Goal: Transaction & Acquisition: Book appointment/travel/reservation

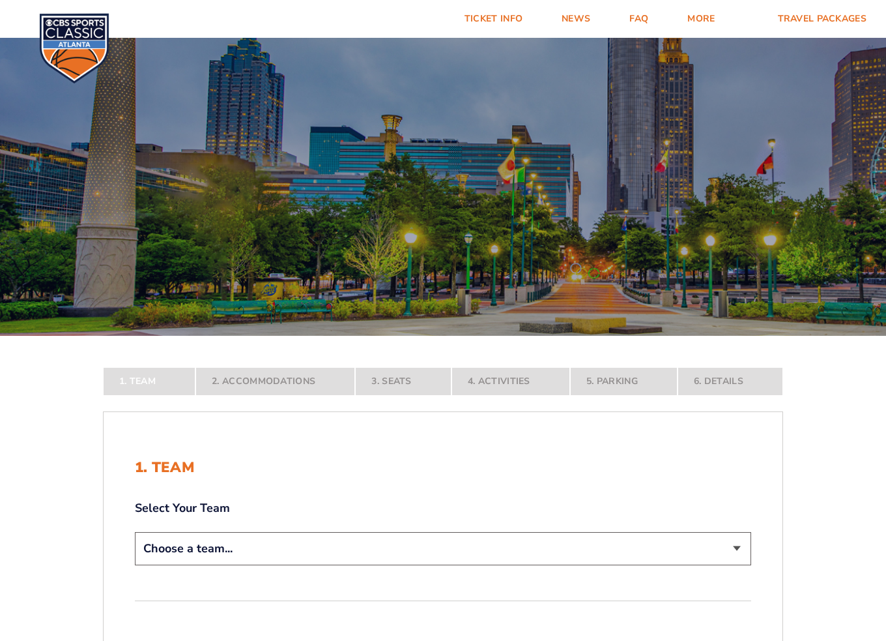
click at [567, 544] on select "Choose a team... [US_STATE] Wildcats [US_STATE] State Buckeyes [US_STATE] Tar H…" at bounding box center [443, 548] width 617 height 33
select select "12756"
click at [135, 565] on select "Choose a team... [US_STATE] Wildcats [US_STATE] State Buckeyes [US_STATE] Tar H…" at bounding box center [443, 548] width 617 height 33
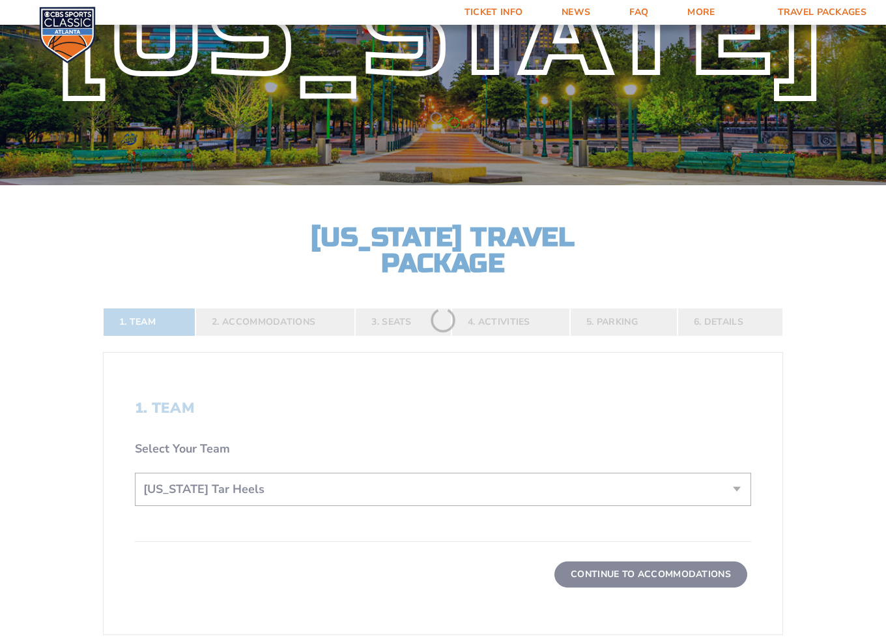
scroll to position [326, 0]
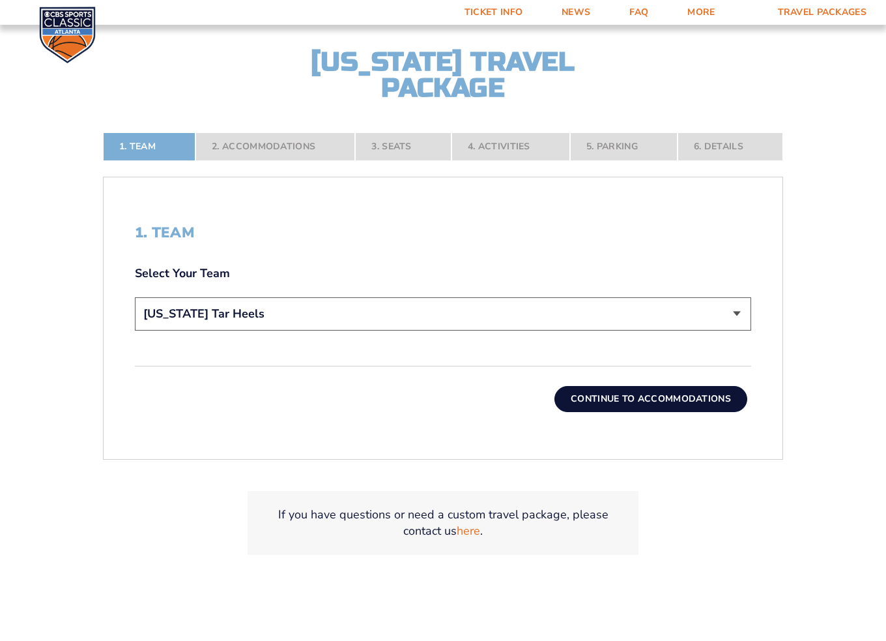
click at [674, 403] on button "Continue To Accommodations" at bounding box center [651, 399] width 193 height 26
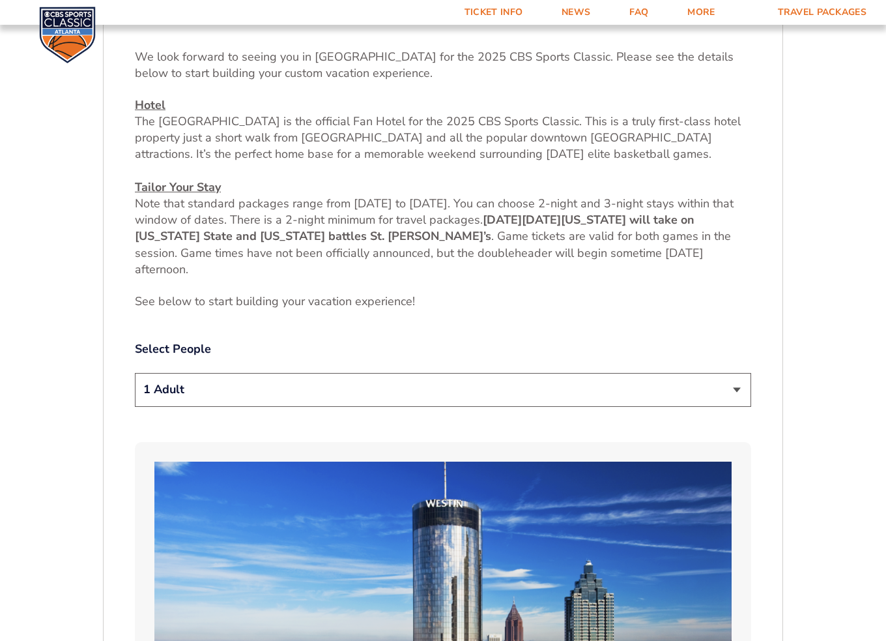
scroll to position [563, 0]
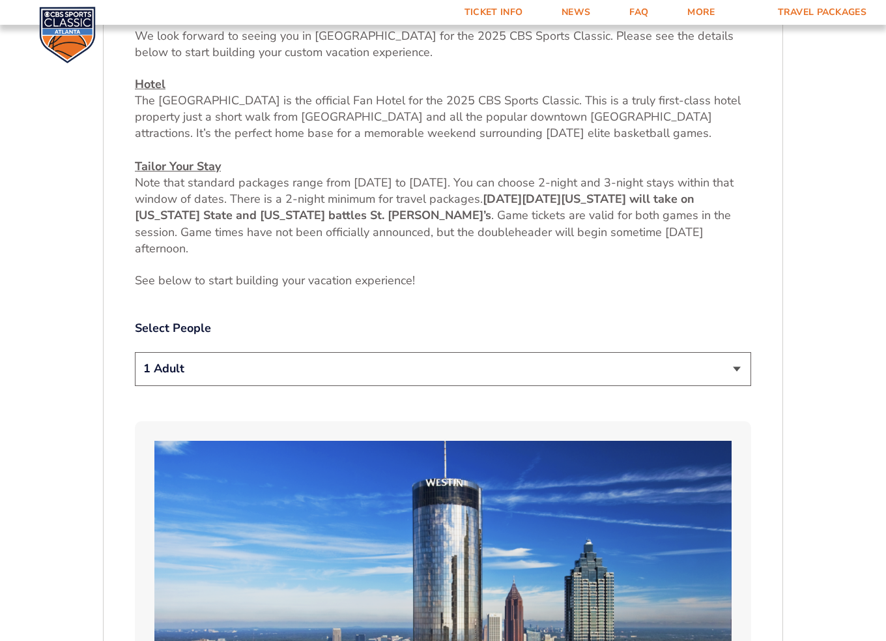
click at [746, 375] on select "1 Adult 2 Adults 3 Adults 4 Adults 2 Adults + 1 Child 2 Adults + 2 Children 2 A…" at bounding box center [443, 368] width 617 height 33
click at [135, 352] on select "1 Adult 2 Adults 3 Adults 4 Adults 2 Adults + 1 Child 2 Adults + 2 Children 2 A…" at bounding box center [443, 368] width 617 height 33
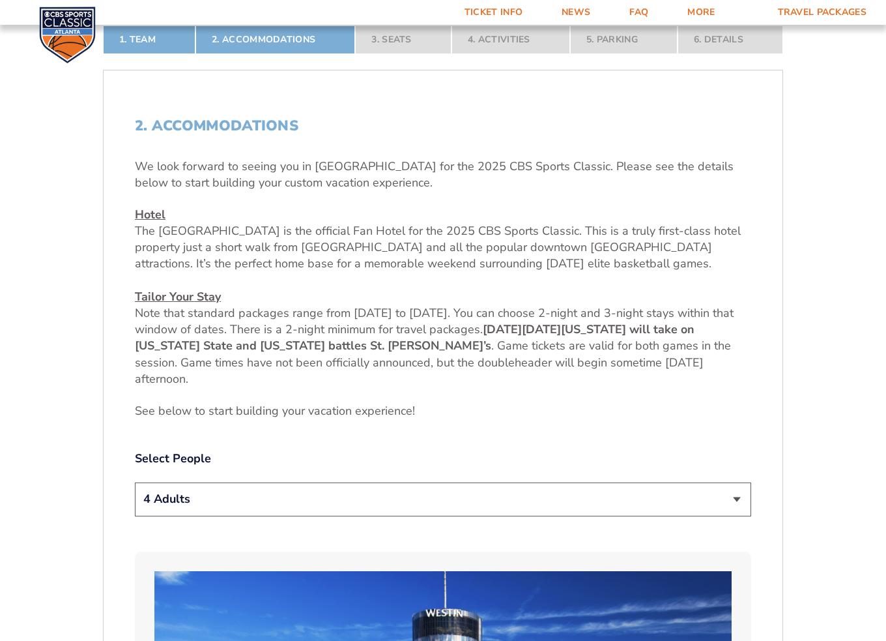
scroll to position [456, 0]
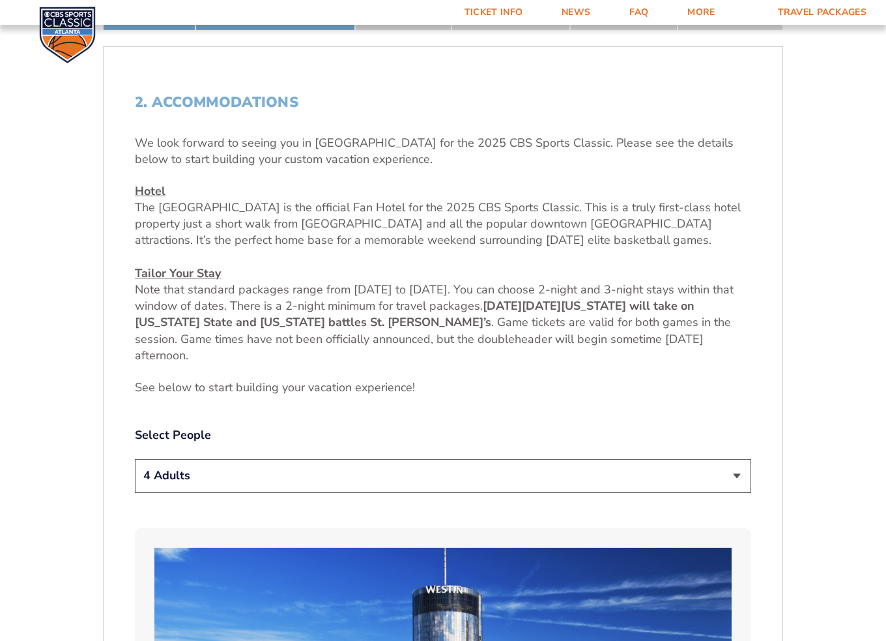
click at [226, 485] on select "1 Adult 2 Adults 3 Adults 4 Adults 2 Adults + 1 Child 2 Adults + 2 Children 2 A…" at bounding box center [443, 475] width 617 height 33
select select "2 Adults"
click at [135, 459] on select "1 Adult 2 Adults 3 Adults 4 Adults 2 Adults + 1 Child 2 Adults + 2 Children 2 A…" at bounding box center [443, 475] width 617 height 33
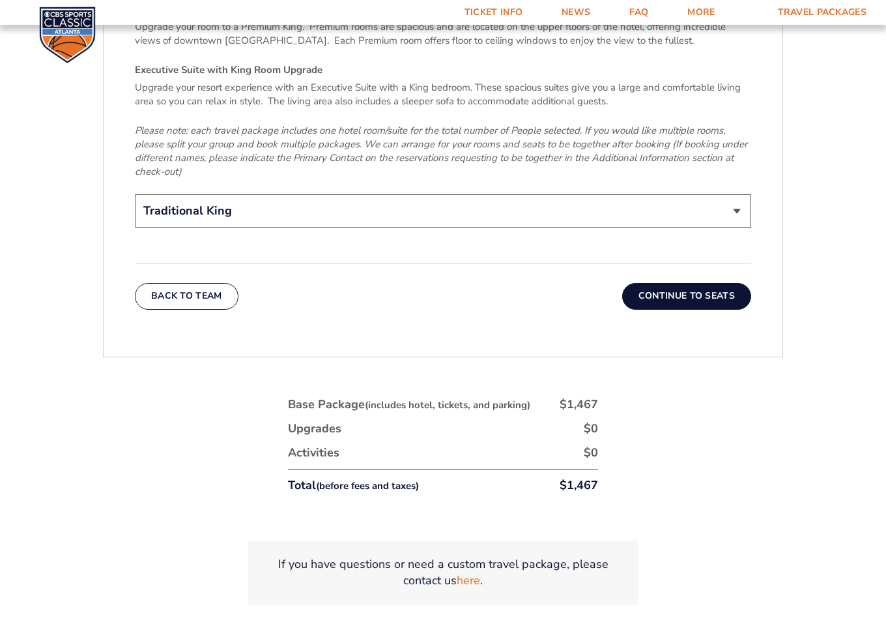
scroll to position [2151, 0]
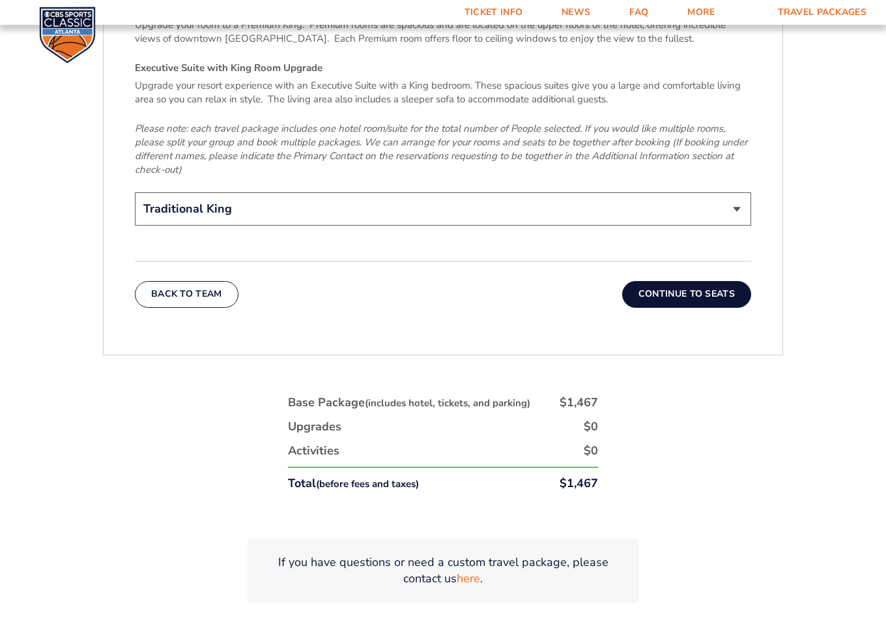
click at [721, 289] on button "Continue To Seats" at bounding box center [686, 294] width 129 height 26
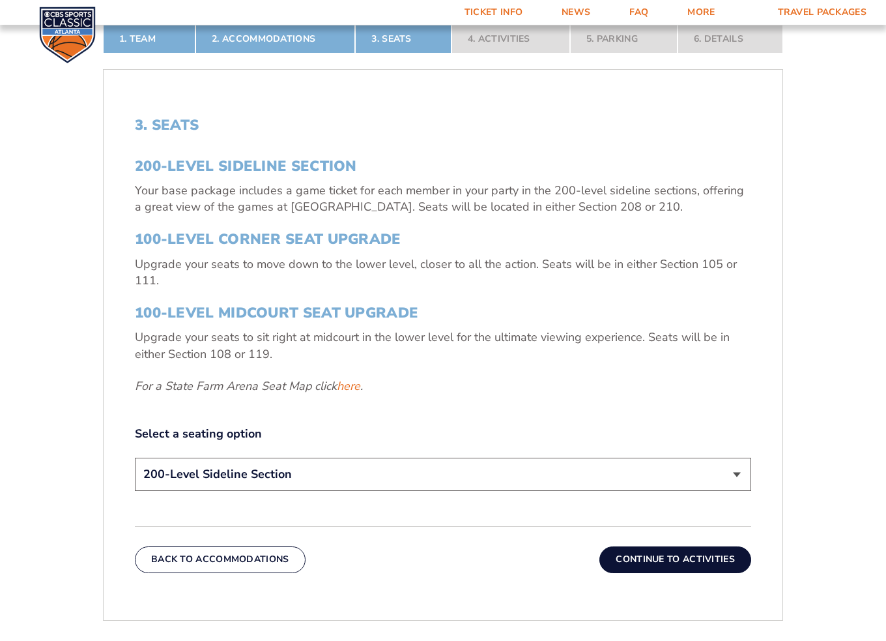
scroll to position [433, 0]
click at [353, 386] on link "here" at bounding box center [348, 387] width 23 height 16
click at [318, 479] on select "200-Level Sideline Section 100-Level Corner Seat Upgrade (+$120 per person) 100…" at bounding box center [443, 474] width 617 height 33
select select "100-Level Corner Seat Upgrade"
click at [135, 458] on select "200-Level Sideline Section 100-Level Corner Seat Upgrade (+$120 per person) 100…" at bounding box center [443, 474] width 617 height 33
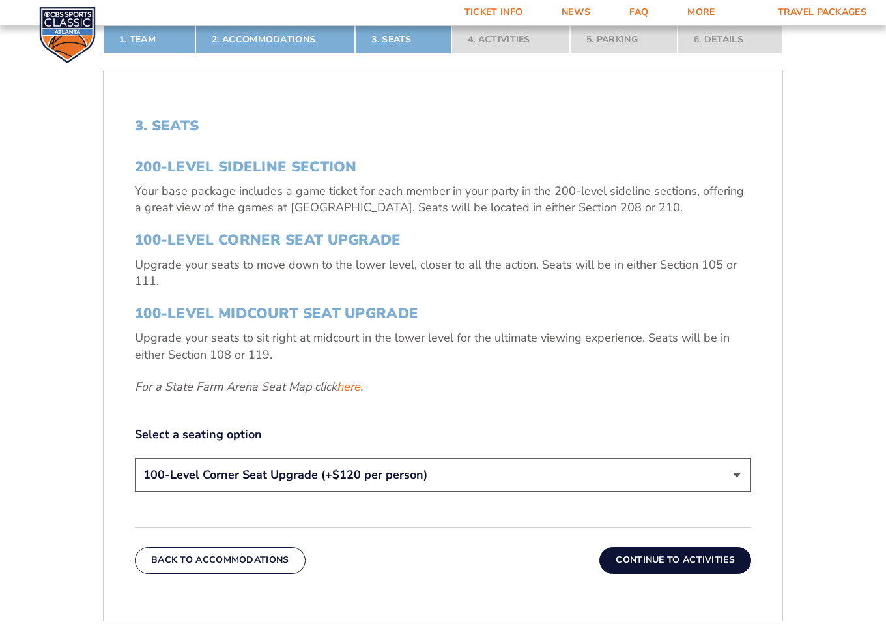
click at [360, 478] on select "200-Level Sideline Section 100-Level Corner Seat Upgrade (+$120 per person) 100…" at bounding box center [443, 474] width 617 height 33
click at [135, 458] on select "200-Level Sideline Section 100-Level Corner Seat Upgrade (+$120 per person) 100…" at bounding box center [443, 474] width 617 height 33
click at [632, 556] on button "Continue To Activities" at bounding box center [676, 560] width 152 height 26
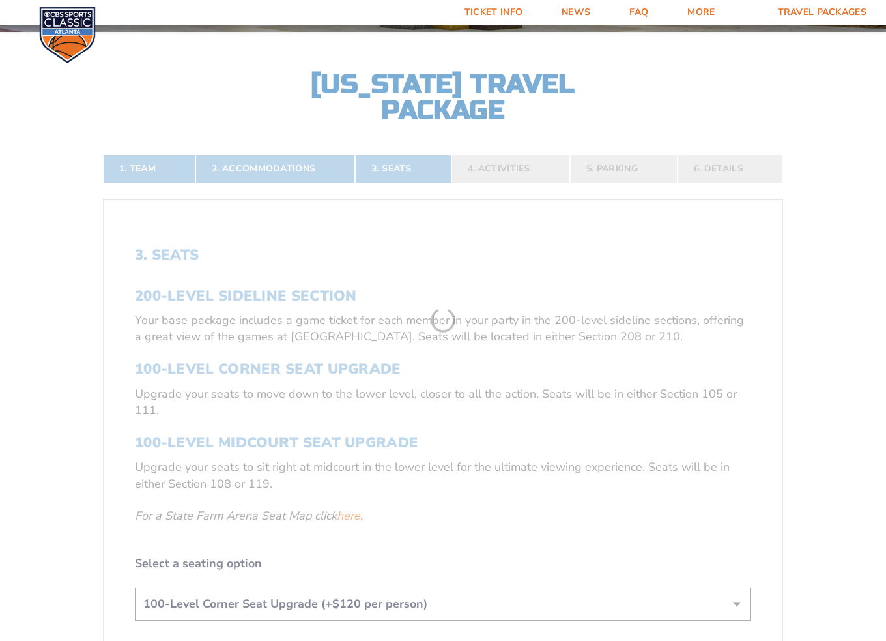
scroll to position [302, 0]
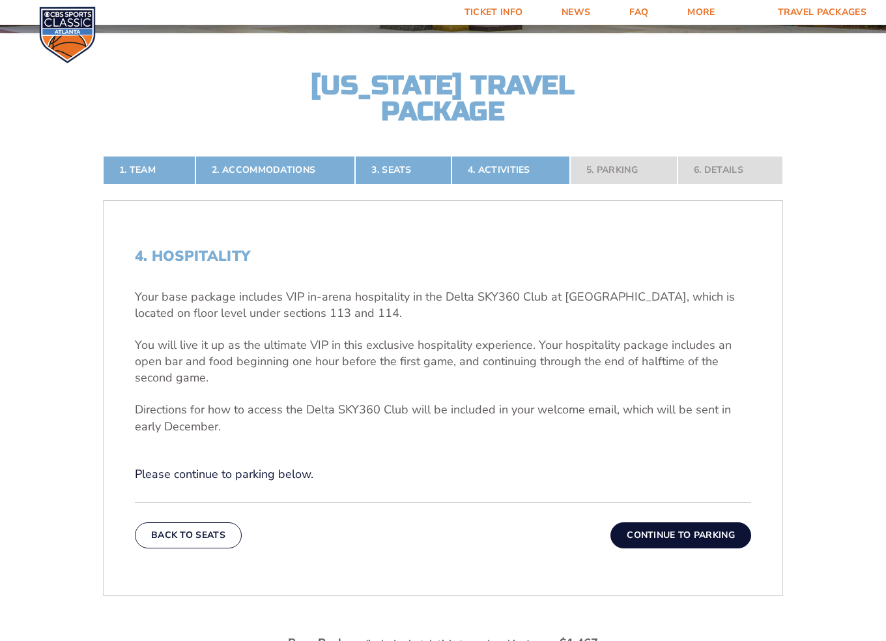
click at [670, 536] on button "Continue To Parking" at bounding box center [681, 535] width 141 height 26
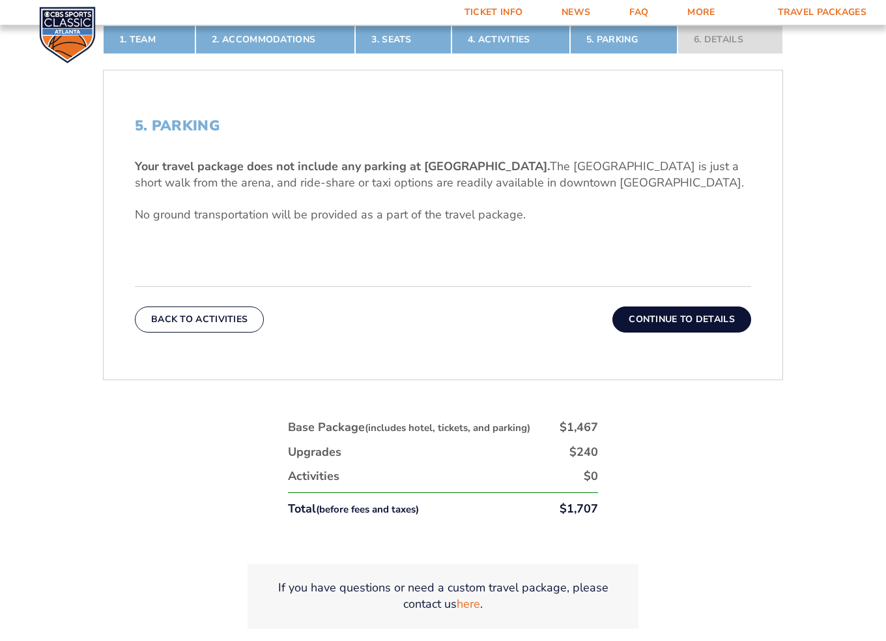
scroll to position [368, 0]
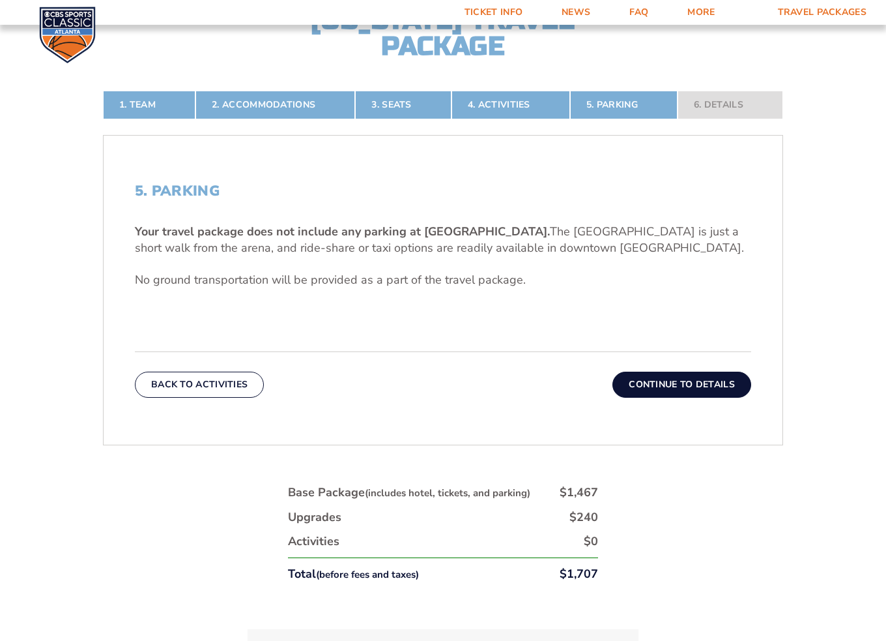
click at [696, 390] on button "Continue To Details" at bounding box center [682, 385] width 139 height 26
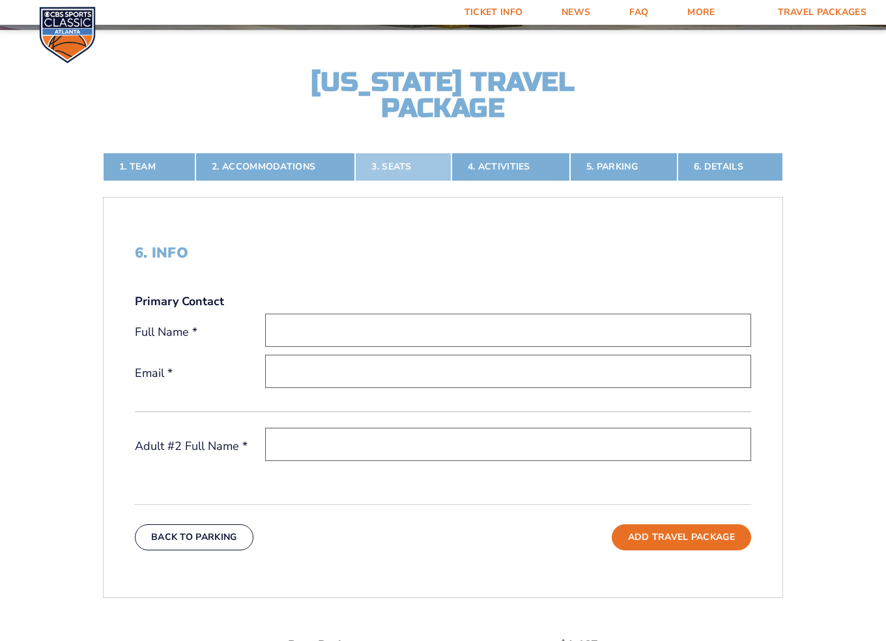
click at [406, 156] on link "3. Seats" at bounding box center [403, 167] width 96 height 29
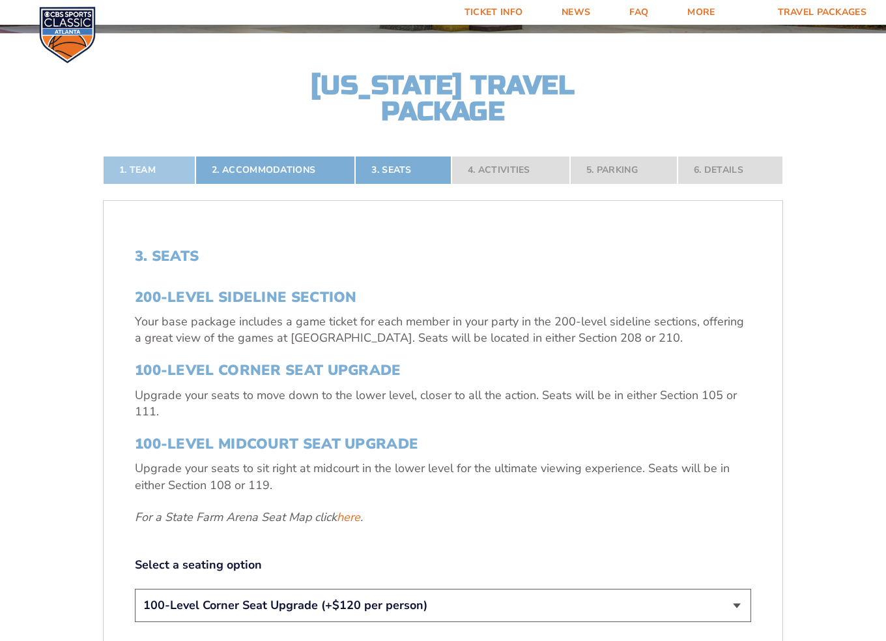
click at [143, 162] on link "1. Team" at bounding box center [149, 170] width 93 height 29
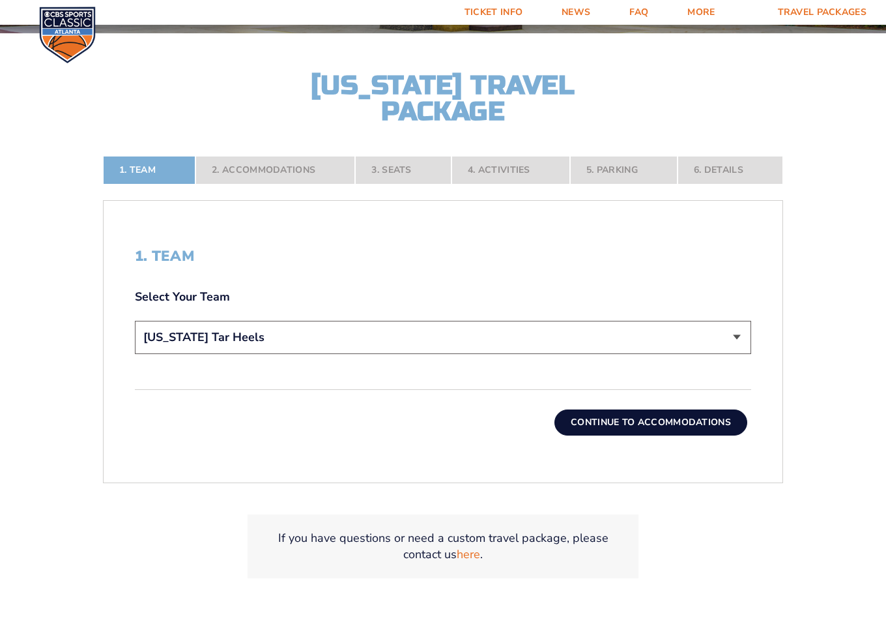
click at [701, 423] on button "Continue To Accommodations" at bounding box center [651, 422] width 193 height 26
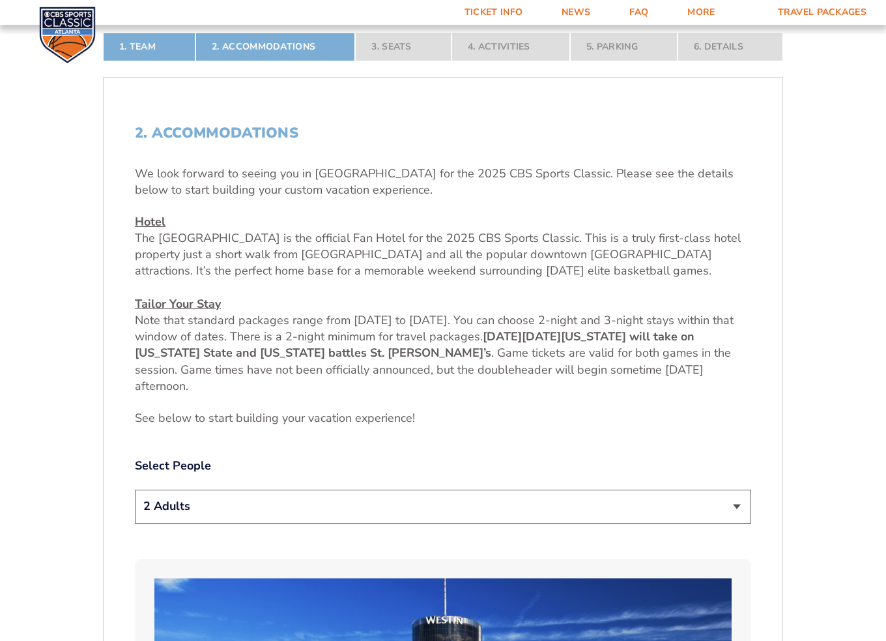
scroll to position [563, 0]
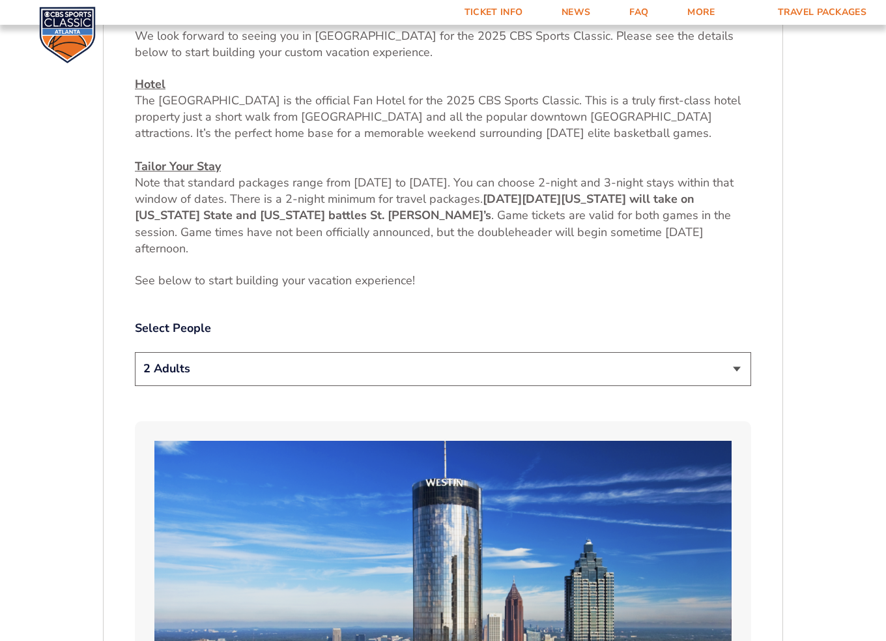
click at [367, 359] on select "1 Adult 2 Adults 3 Adults 4 Adults 2 Adults + 1 Child 2 Adults + 2 Children 2 A…" at bounding box center [443, 368] width 617 height 33
select select "1 Adult"
click at [135, 352] on select "1 Adult 2 Adults 3 Adults 4 Adults 2 Adults + 1 Child 2 Adults + 2 Children 2 A…" at bounding box center [443, 368] width 617 height 33
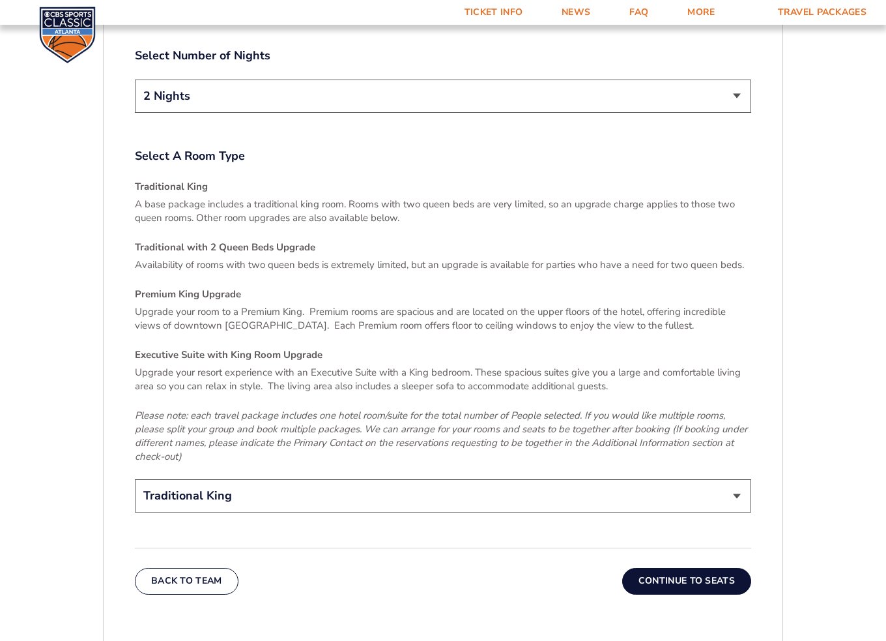
scroll to position [1867, 0]
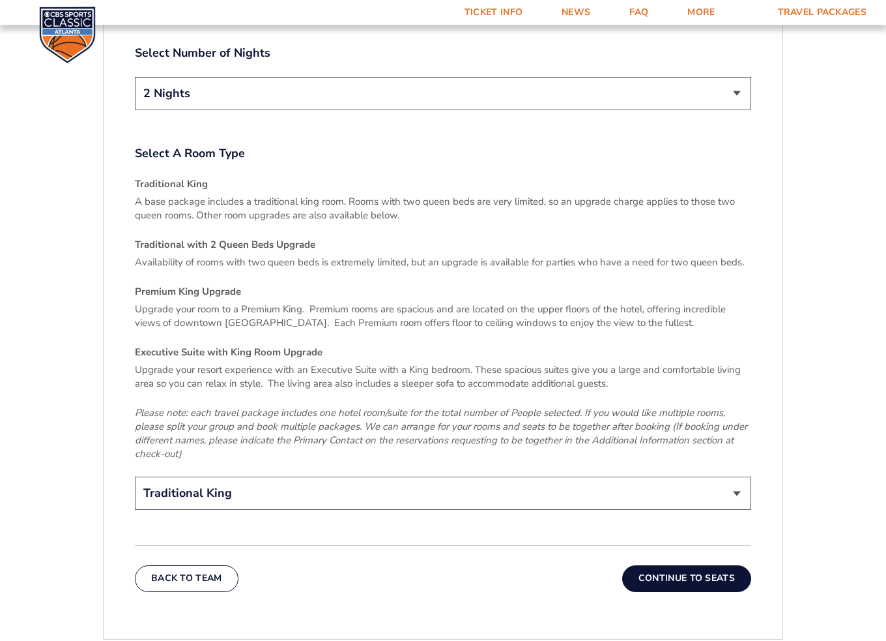
click at [665, 565] on button "Continue To Seats" at bounding box center [686, 578] width 129 height 26
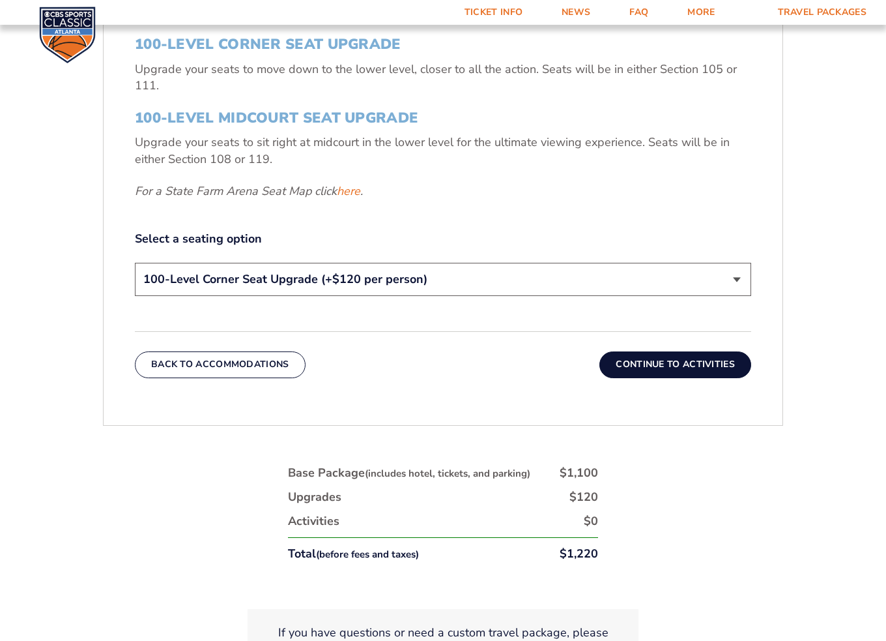
scroll to position [628, 0]
click at [653, 364] on button "Continue To Activities" at bounding box center [676, 364] width 152 height 26
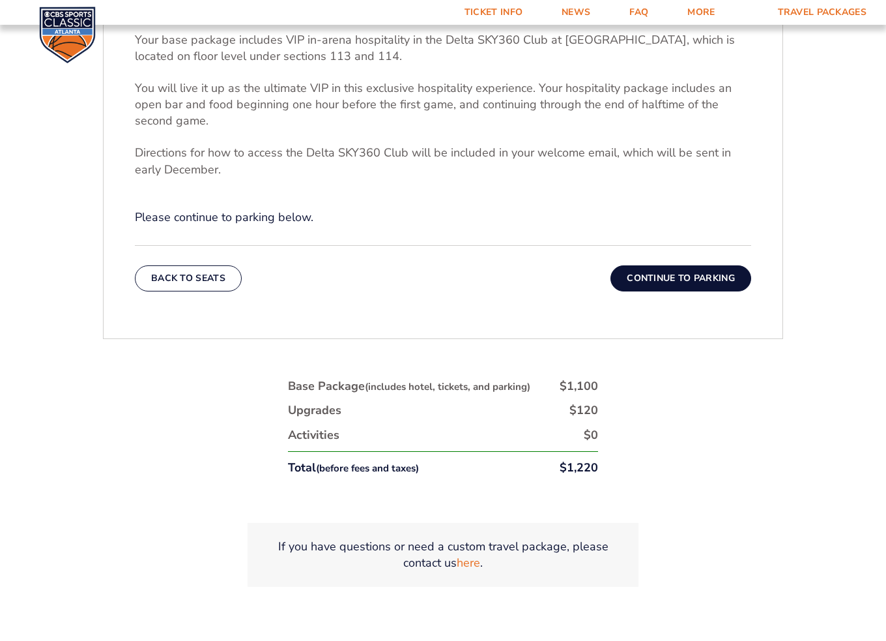
scroll to position [563, 0]
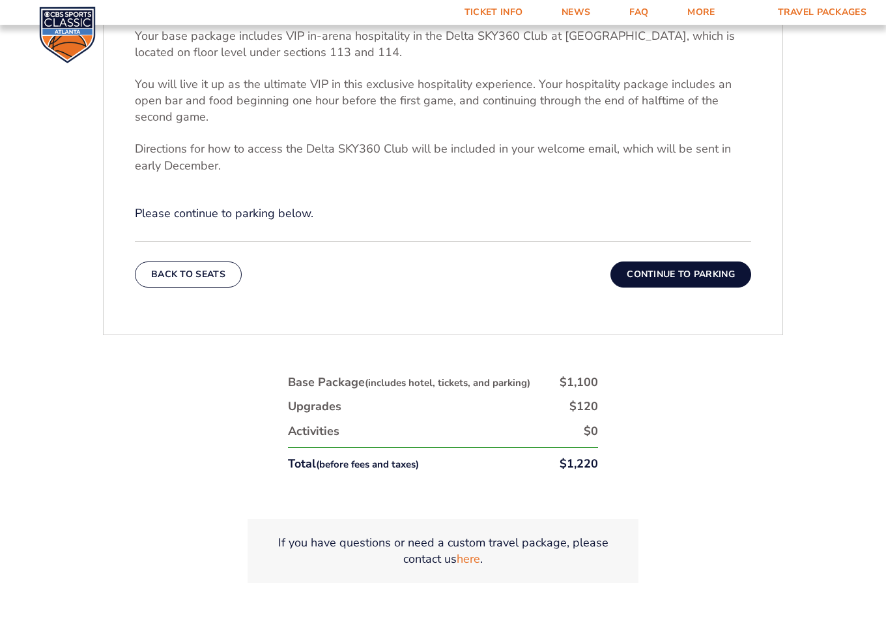
click at [639, 274] on button "Continue To Parking" at bounding box center [681, 274] width 141 height 26
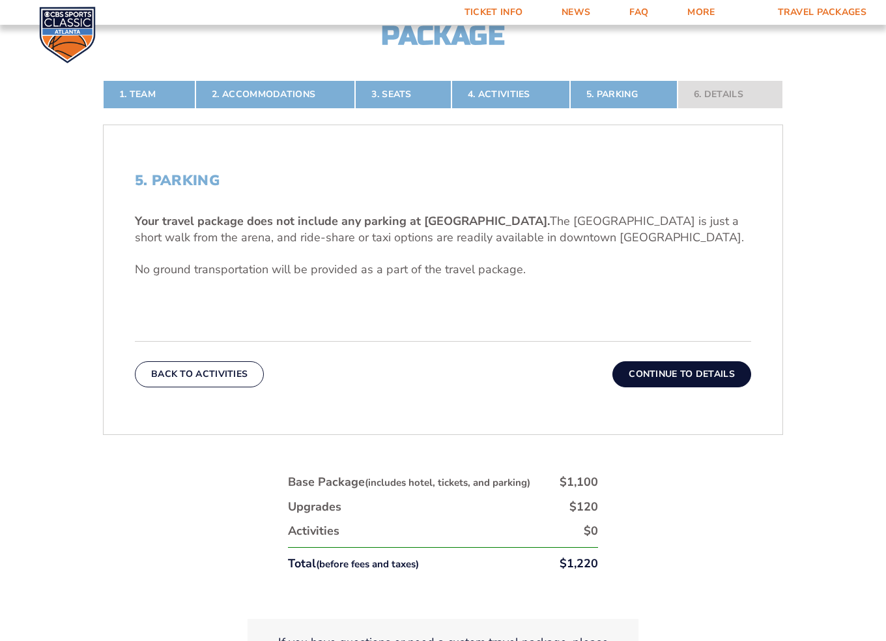
scroll to position [368, 0]
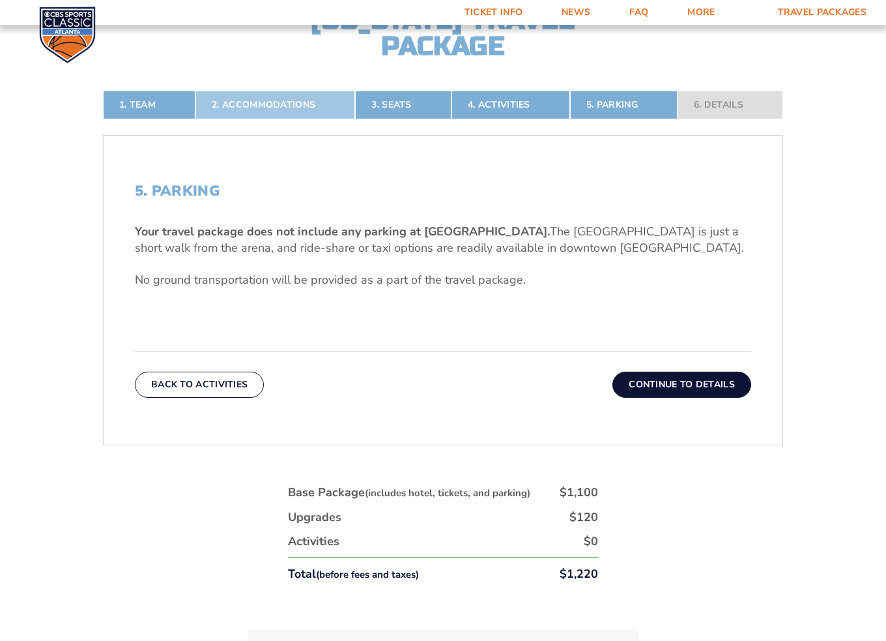
click at [293, 104] on link "2. Accommodations" at bounding box center [276, 105] width 160 height 29
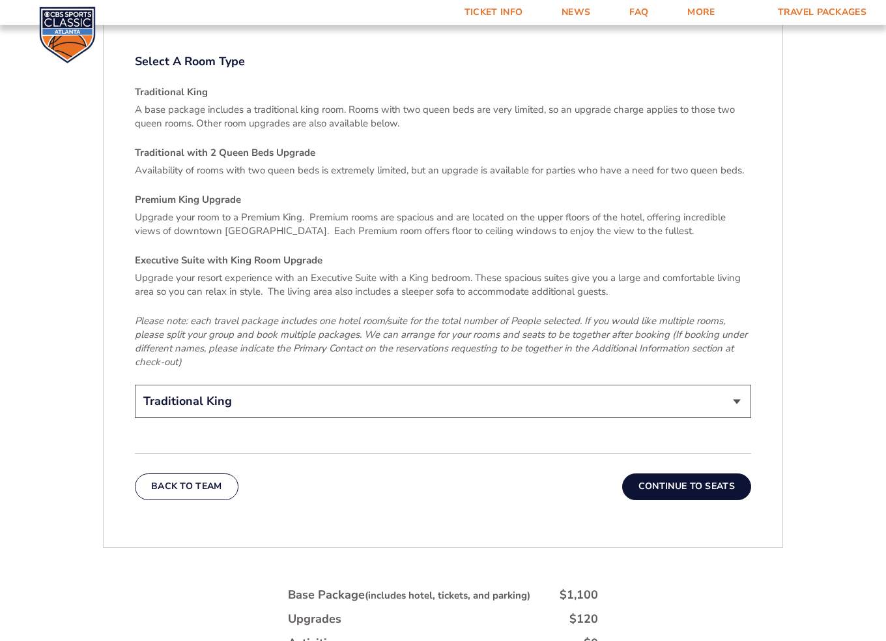
scroll to position [2020, 0]
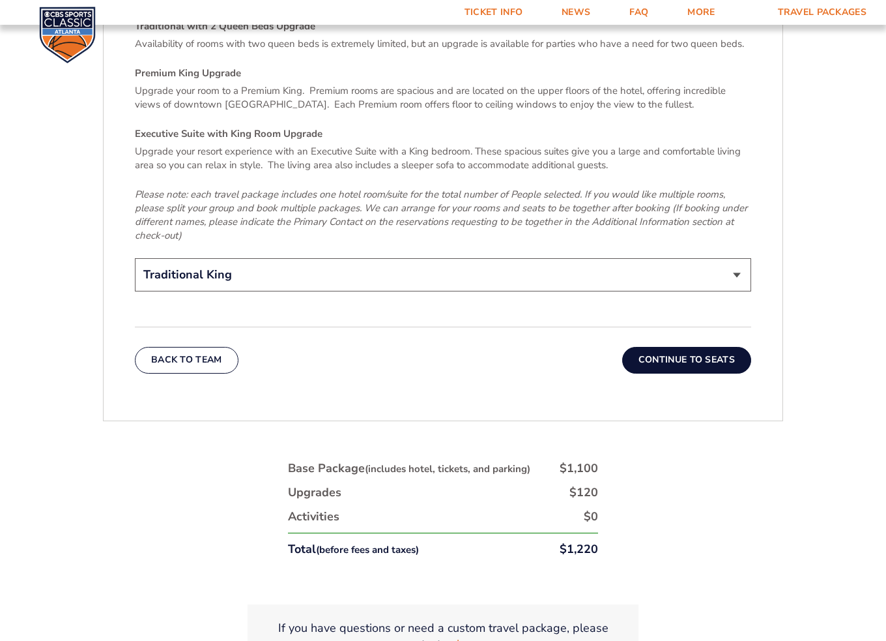
click at [696, 346] on button "Continue To Seats" at bounding box center [686, 359] width 129 height 26
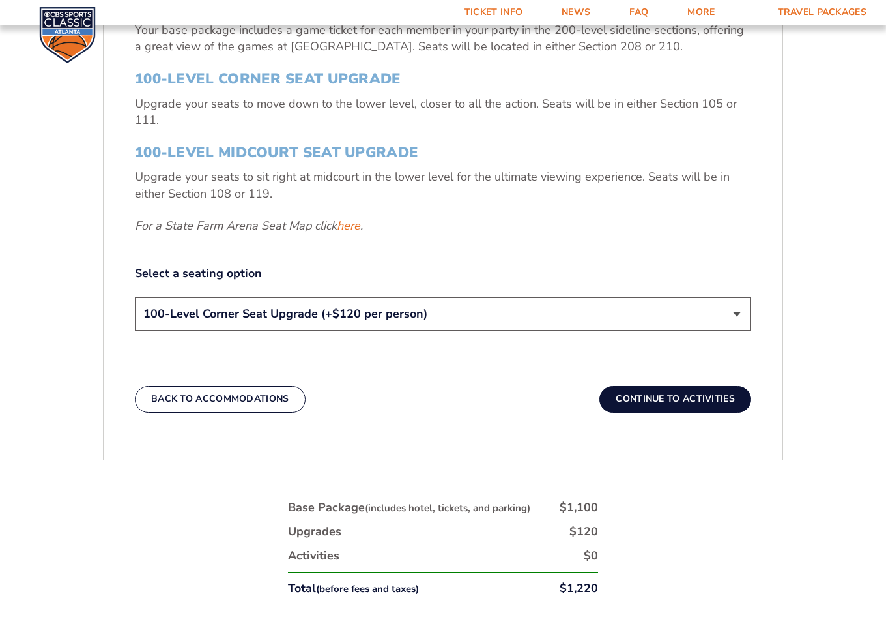
scroll to position [628, 0]
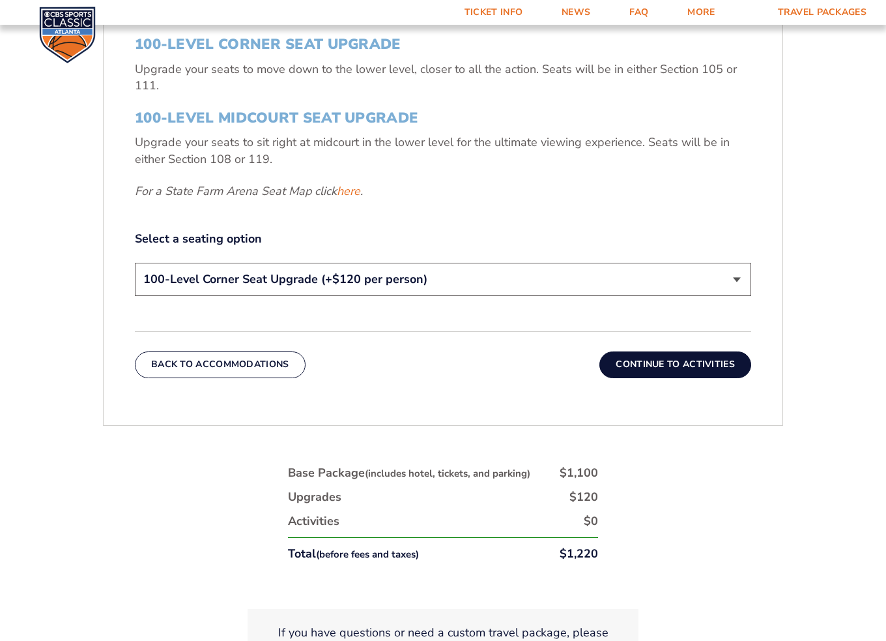
click at [696, 367] on button "Continue To Activities" at bounding box center [676, 364] width 152 height 26
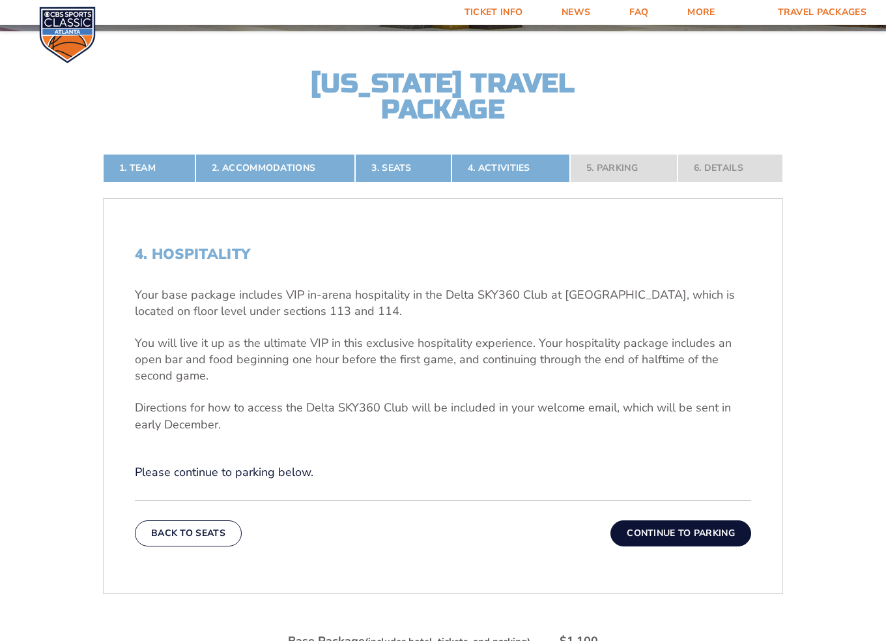
scroll to position [302, 0]
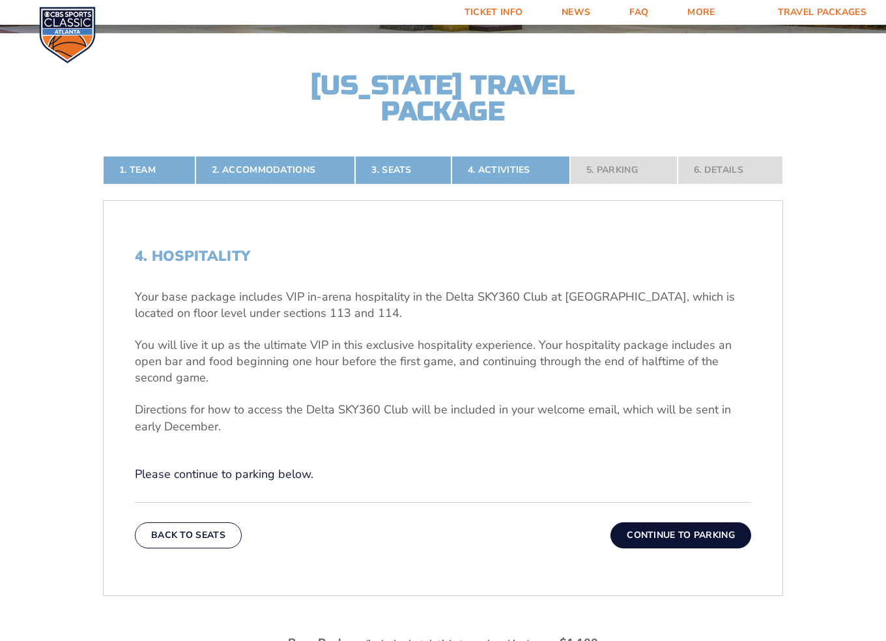
click at [691, 531] on button "Continue To Parking" at bounding box center [681, 535] width 141 height 26
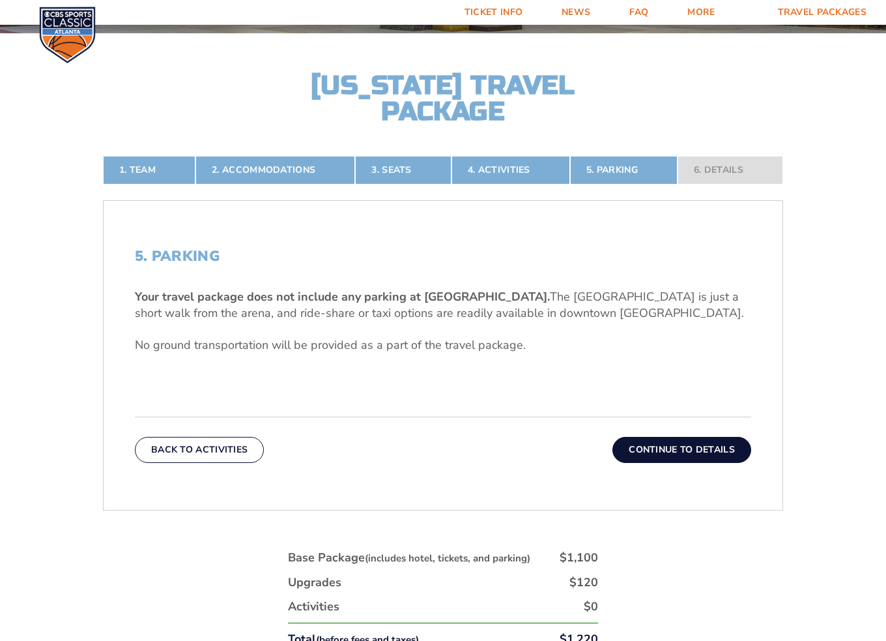
click at [692, 461] on button "Continue To Details" at bounding box center [682, 450] width 139 height 26
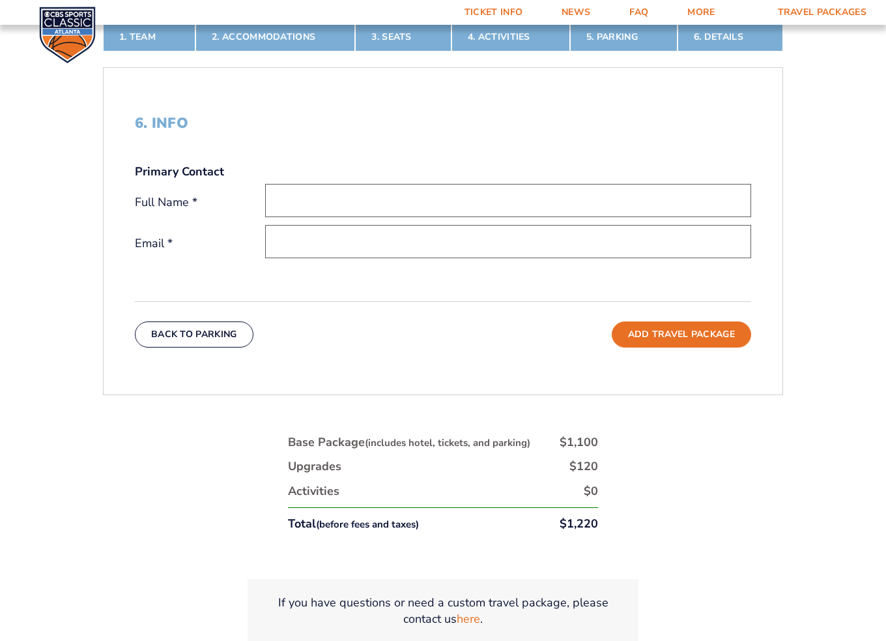
scroll to position [433, 0]
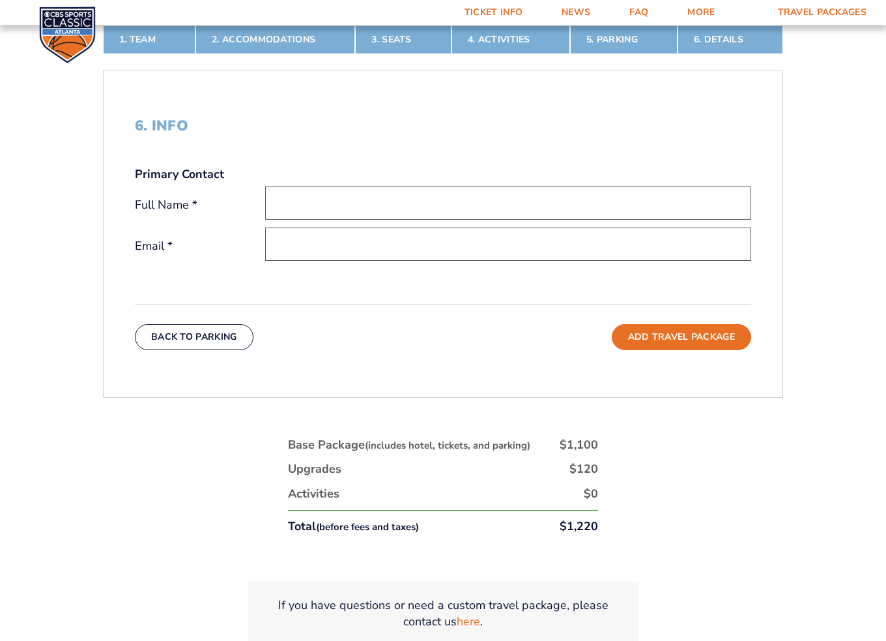
click at [317, 209] on input "text" at bounding box center [508, 202] width 486 height 33
type input "Brenae [PERSON_NAME]"
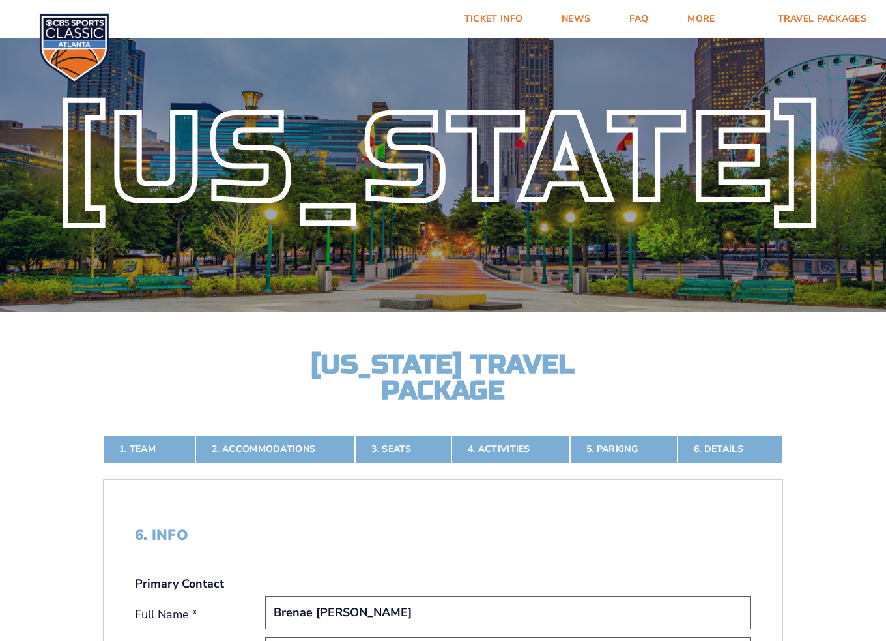
scroll to position [0, 0]
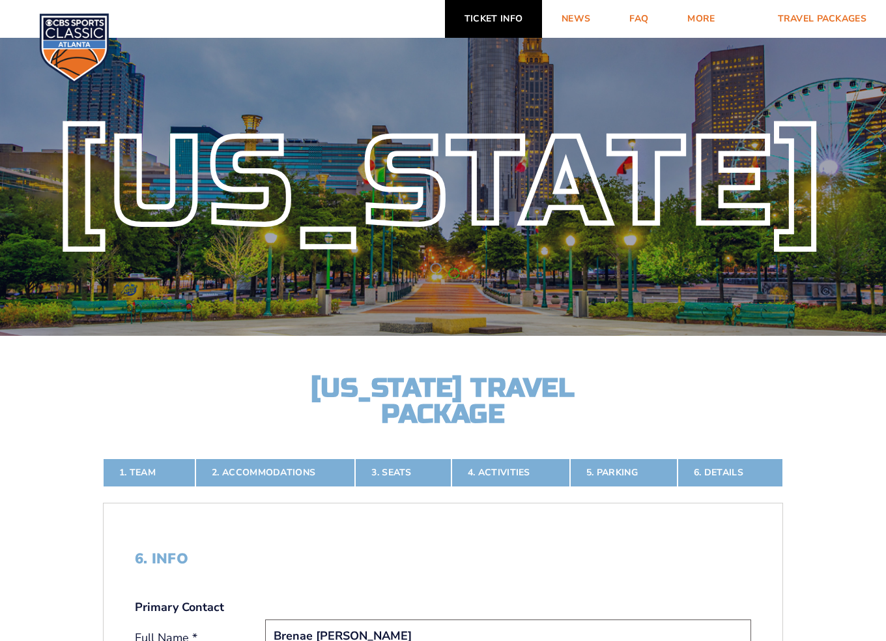
type input "[EMAIL_ADDRESS][DOMAIN_NAME]"
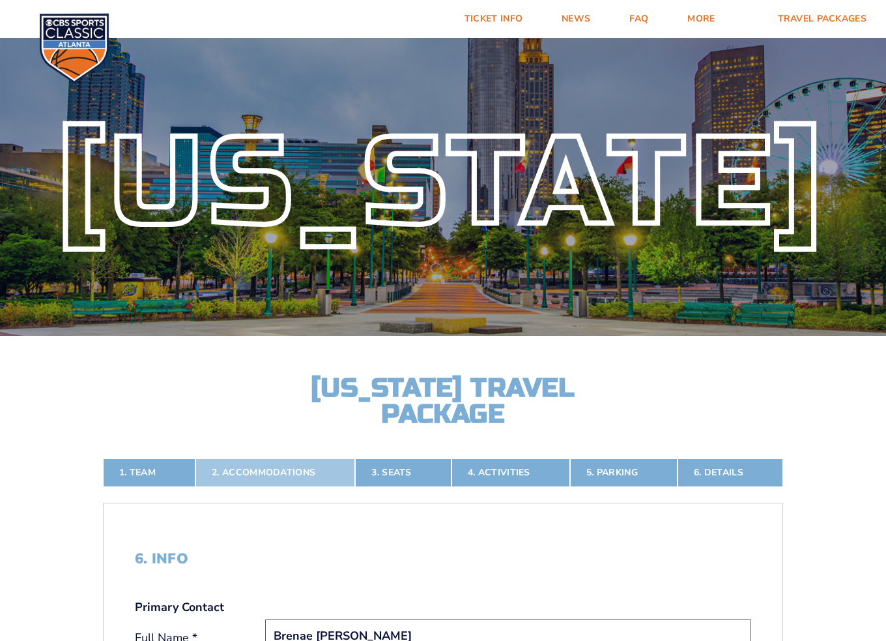
click at [327, 468] on link "2. Accommodations" at bounding box center [276, 472] width 160 height 29
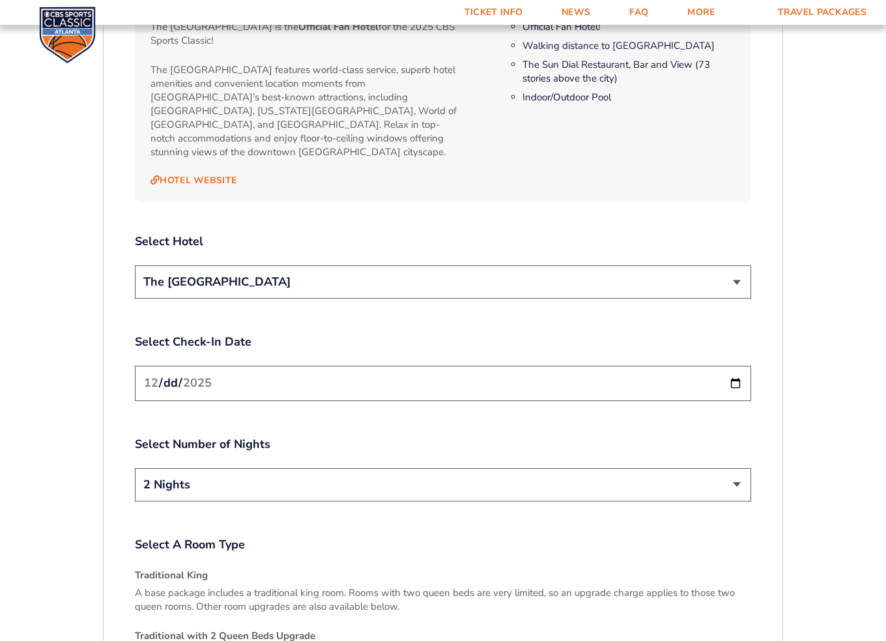
scroll to position [1476, 0]
click at [733, 366] on input "[DATE]" at bounding box center [443, 383] width 617 height 35
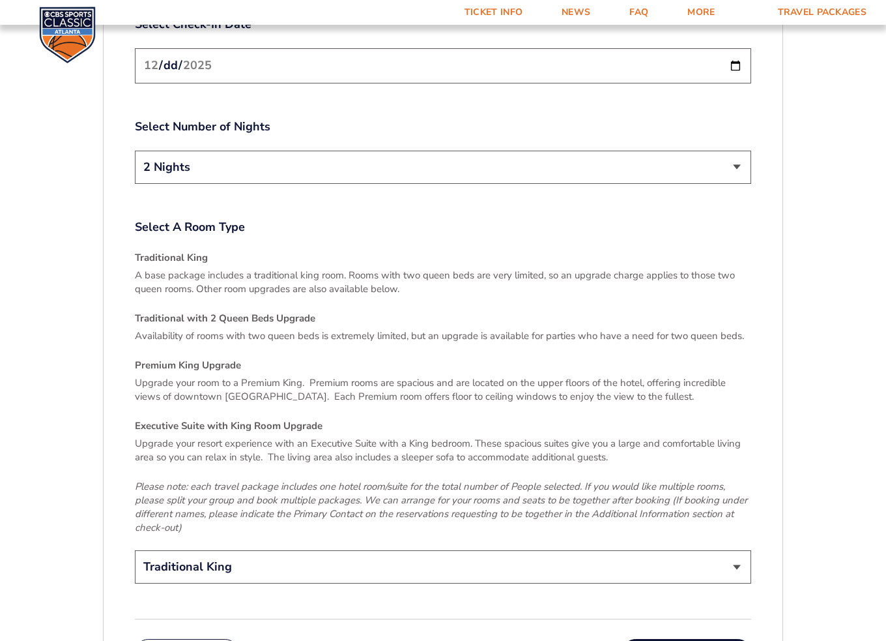
scroll to position [1801, 0]
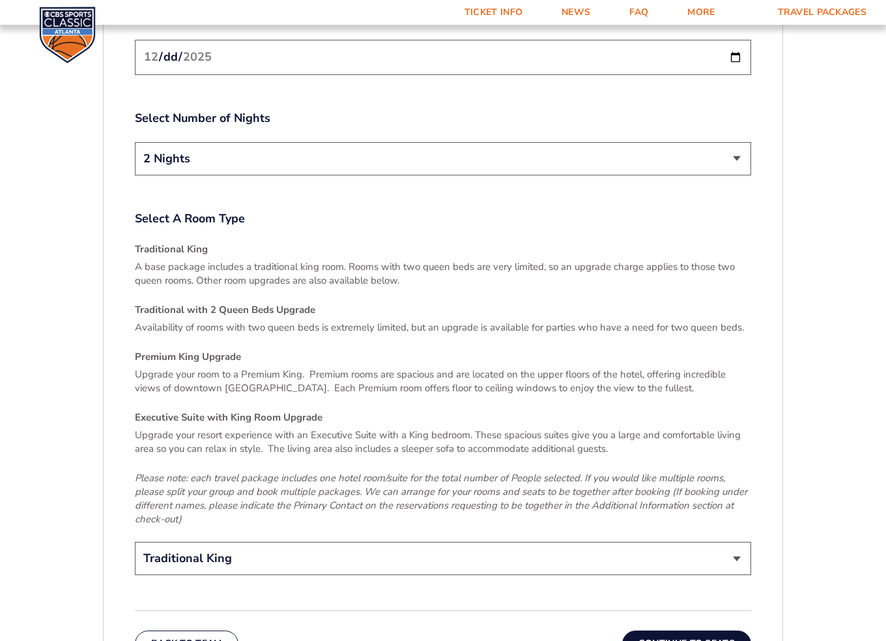
click at [200, 40] on input "[DATE]" at bounding box center [443, 57] width 617 height 35
click at [733, 41] on input "[DATE]" at bounding box center [443, 57] width 617 height 35
type input "[DATE]"
click at [740, 147] on select "2 Nights 3 Nights" at bounding box center [443, 158] width 617 height 33
select select "3 Nights"
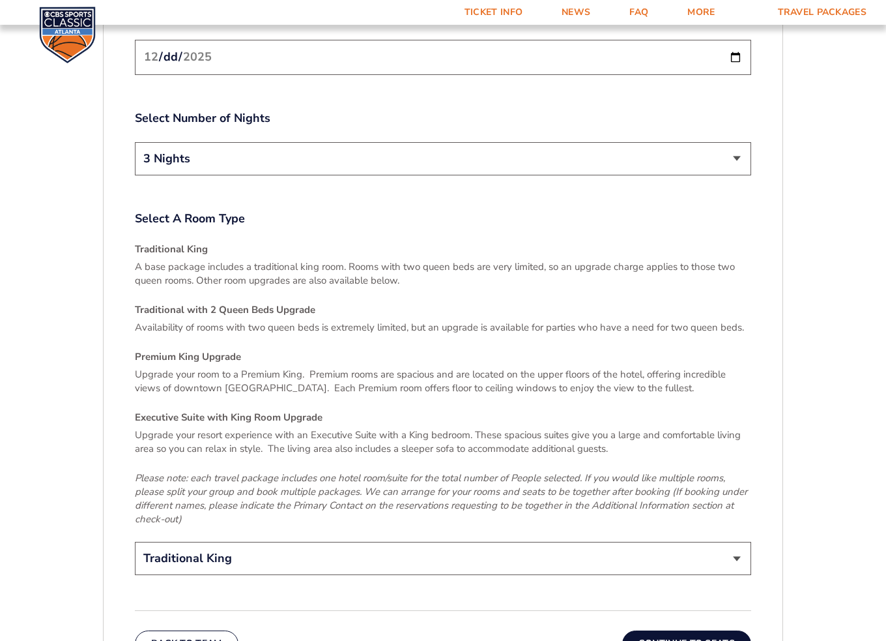
click at [135, 142] on select "2 Nights 3 Nights" at bounding box center [443, 158] width 617 height 33
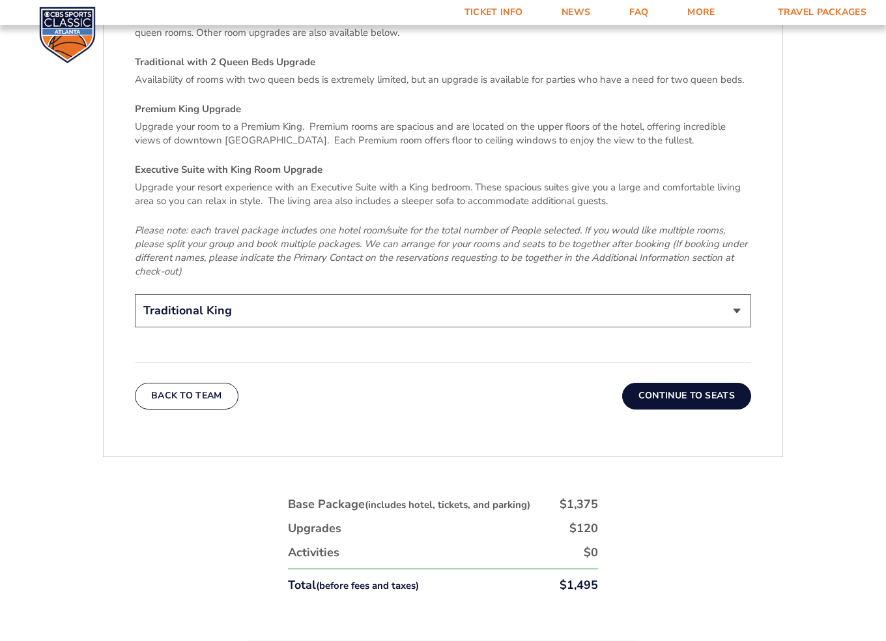
scroll to position [2062, 0]
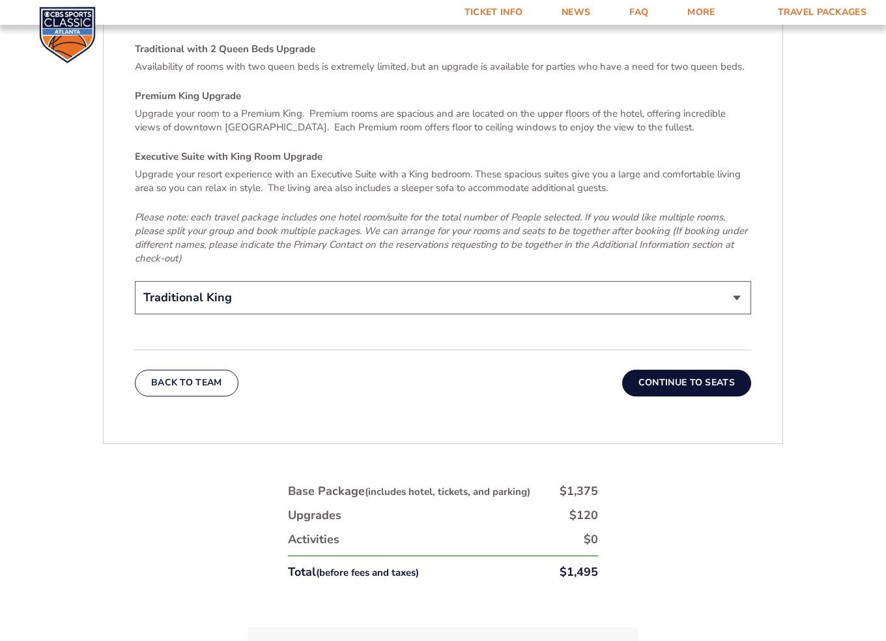
click at [723, 370] on button "Continue To Seats" at bounding box center [686, 383] width 129 height 26
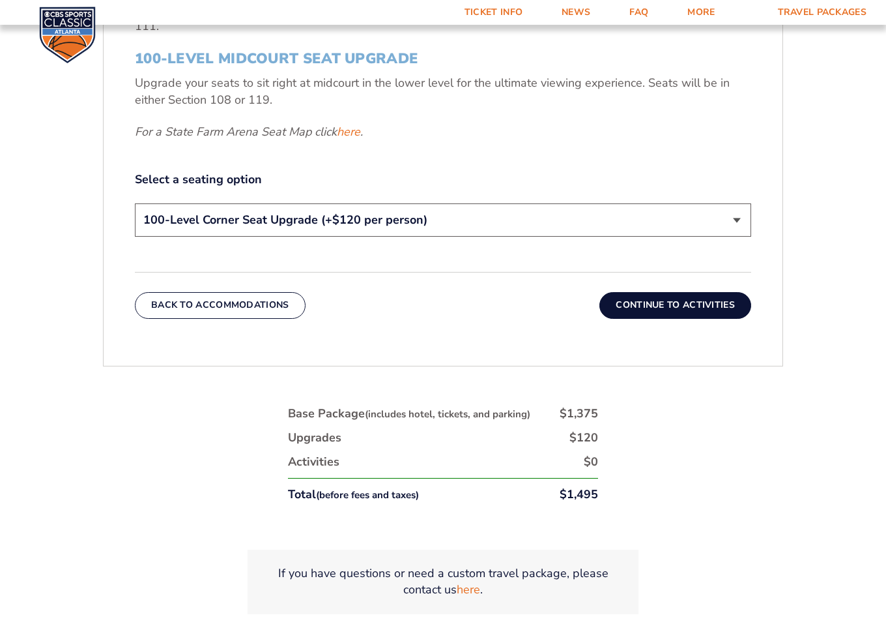
scroll to position [693, 0]
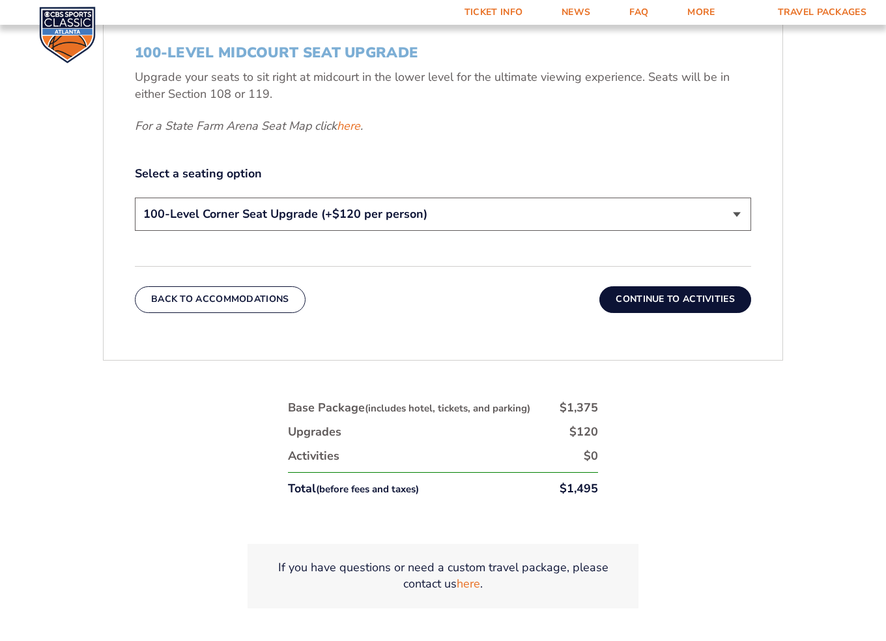
click at [673, 307] on button "Continue To Activities" at bounding box center [676, 299] width 152 height 26
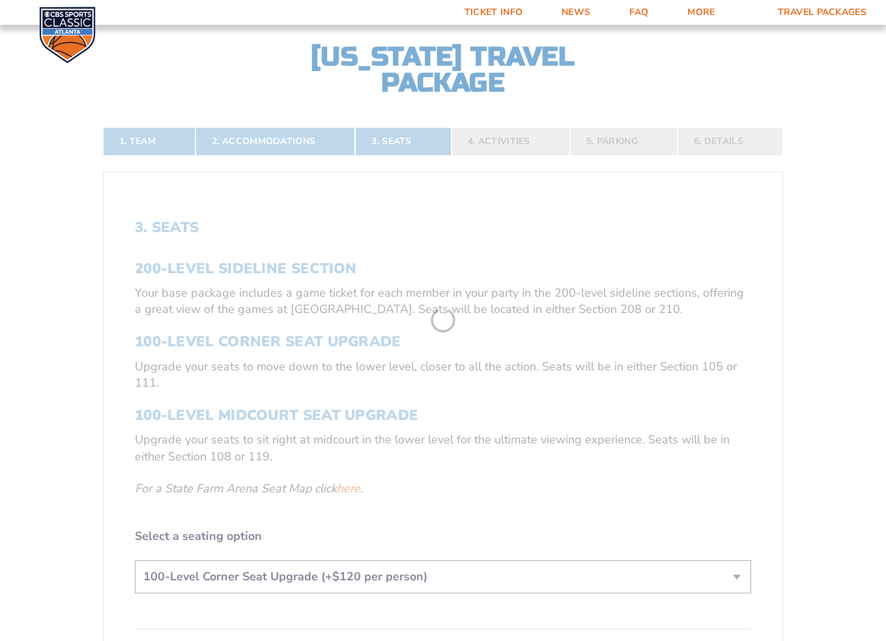
scroll to position [302, 0]
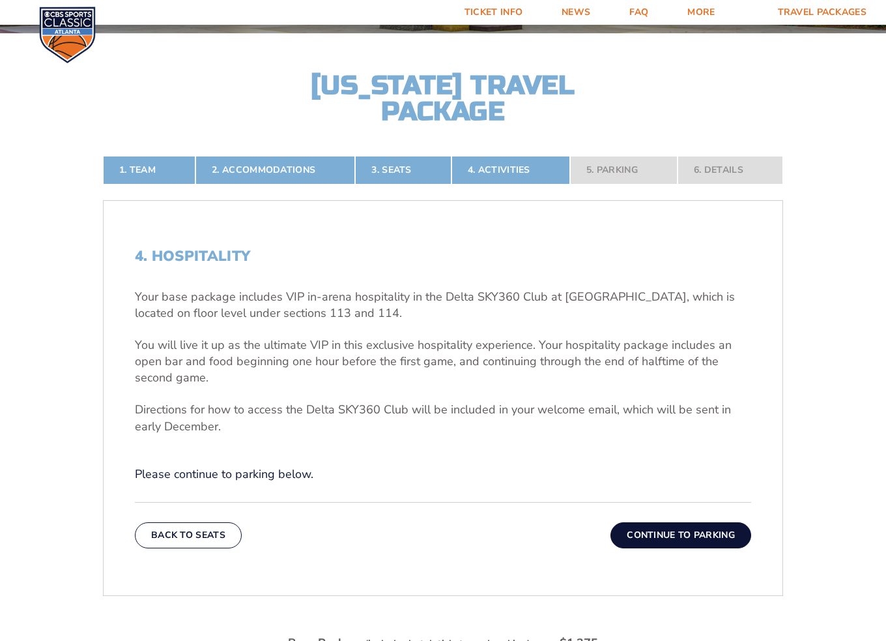
click at [703, 533] on button "Continue To Parking" at bounding box center [681, 535] width 141 height 26
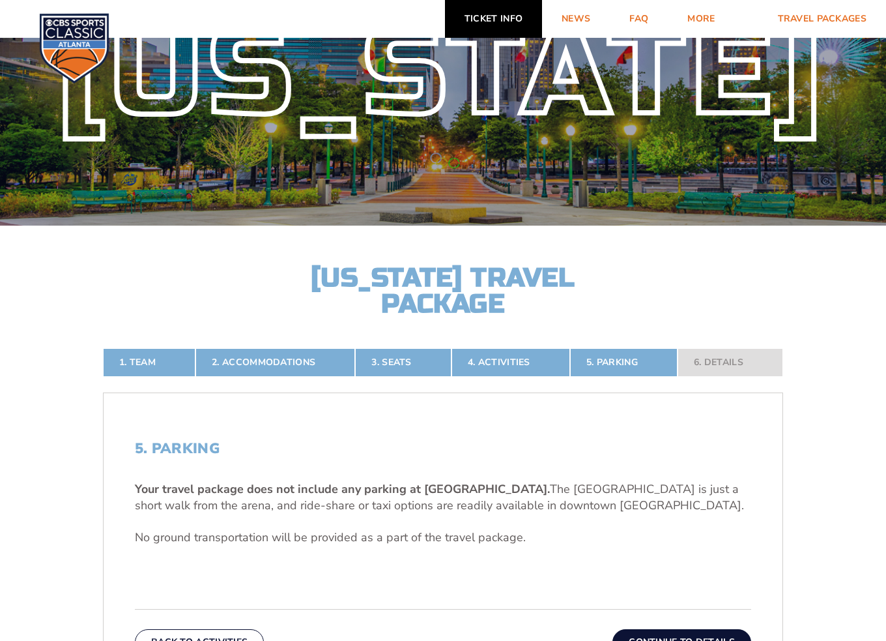
scroll to position [0, 0]
